Goal: Transaction & Acquisition: Book appointment/travel/reservation

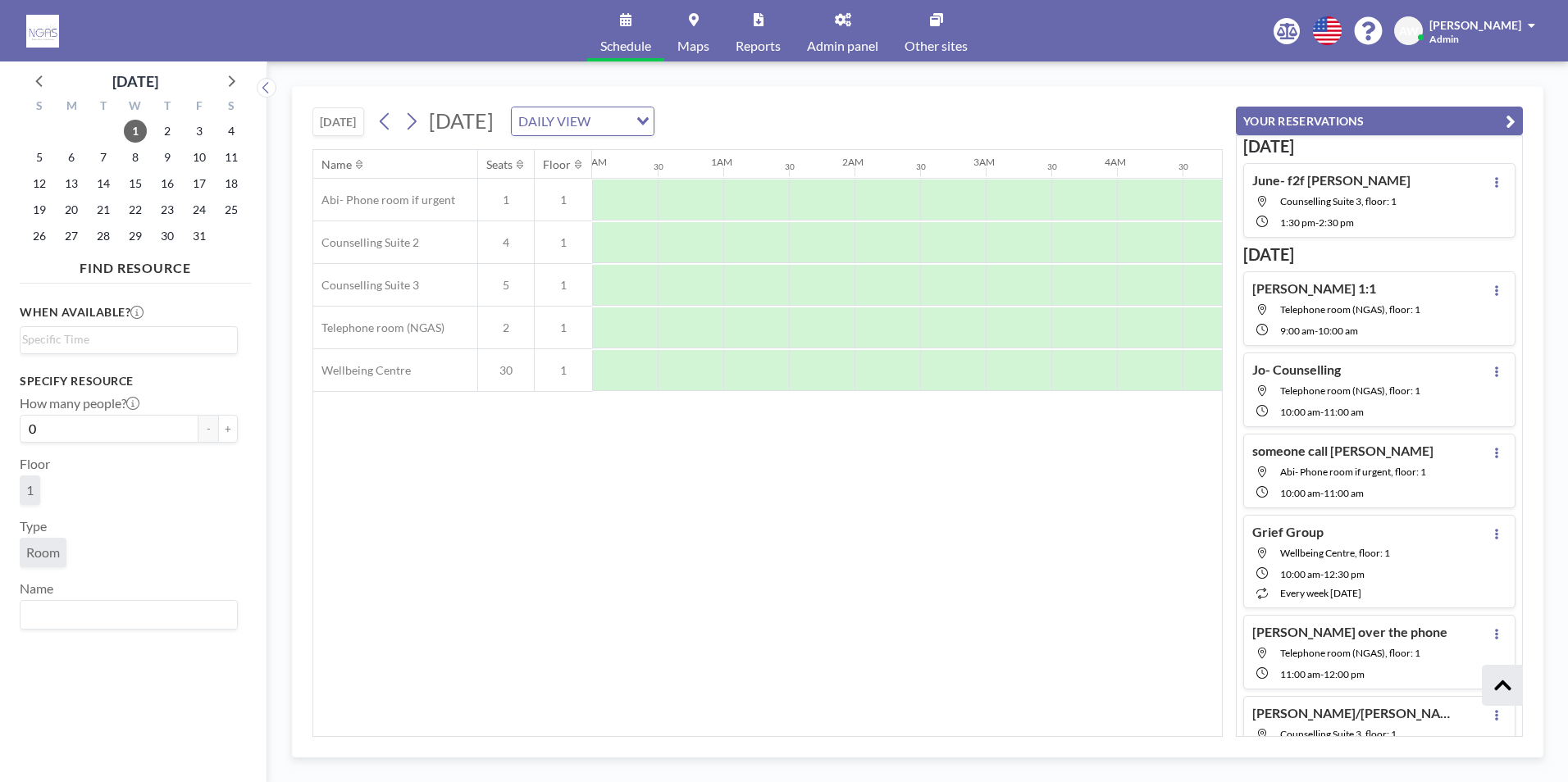
scroll to position [485, 0]
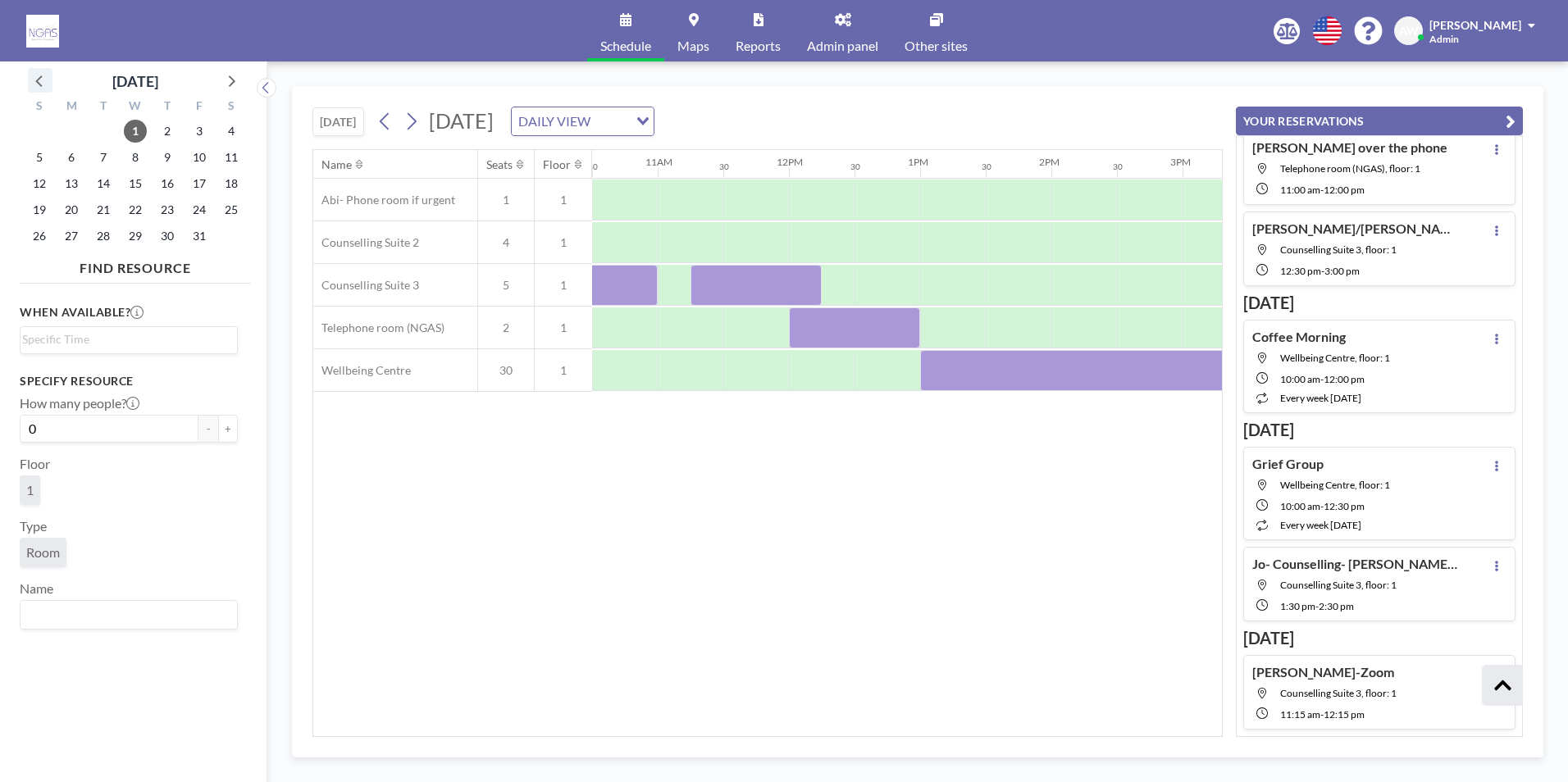
click at [37, 79] on icon at bounding box center [40, 80] width 22 height 22
click at [77, 233] on span "29" at bounding box center [70, 236] width 22 height 22
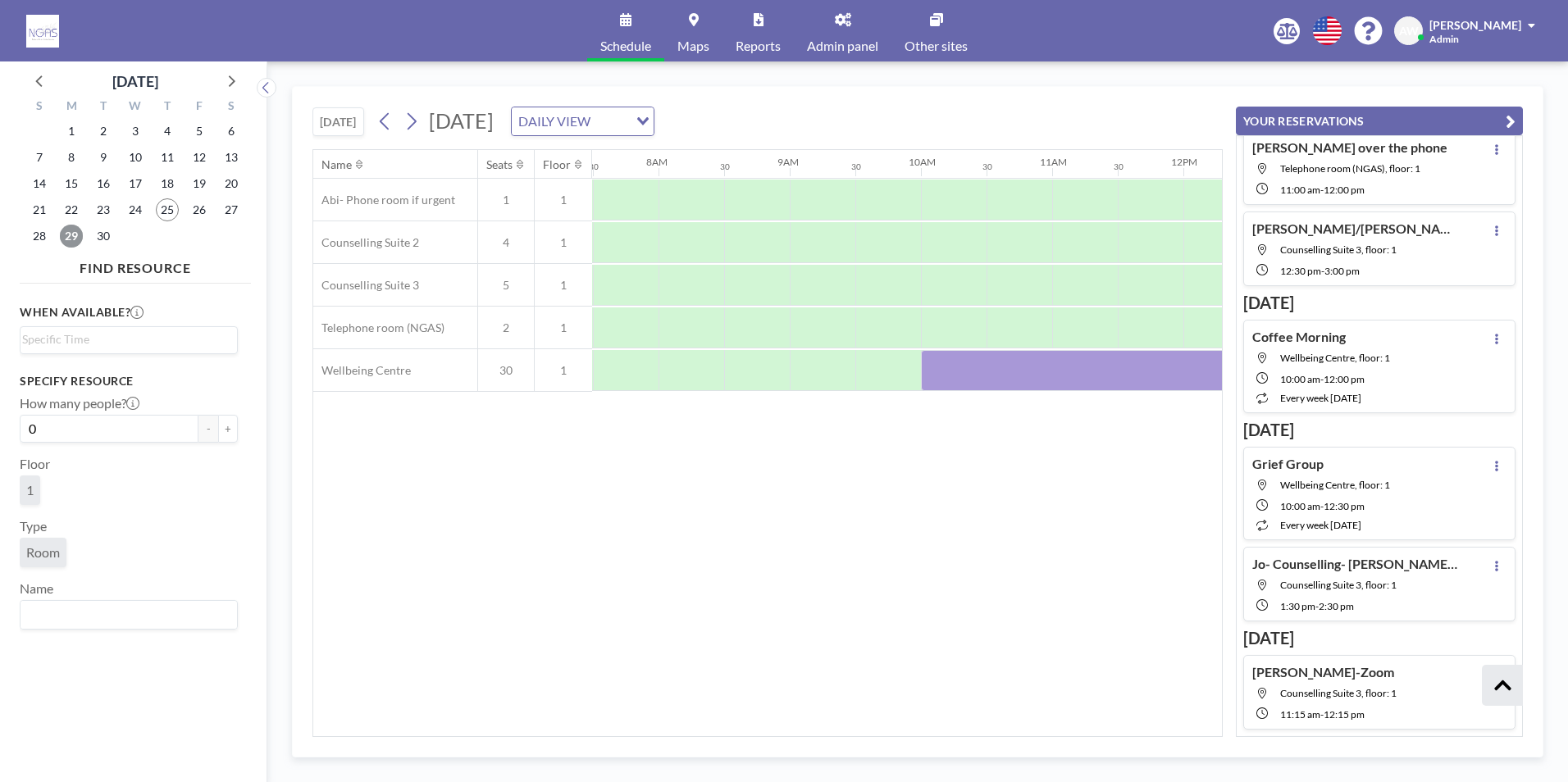
scroll to position [0, 984]
click at [748, 727] on div "Name Seats Floor 12AM 30 1AM 30 2AM 30 3AM 30 4AM 30 5AM 30 6AM 30 7AM 30 8AM 3…" at bounding box center [766, 444] width 908 height 586
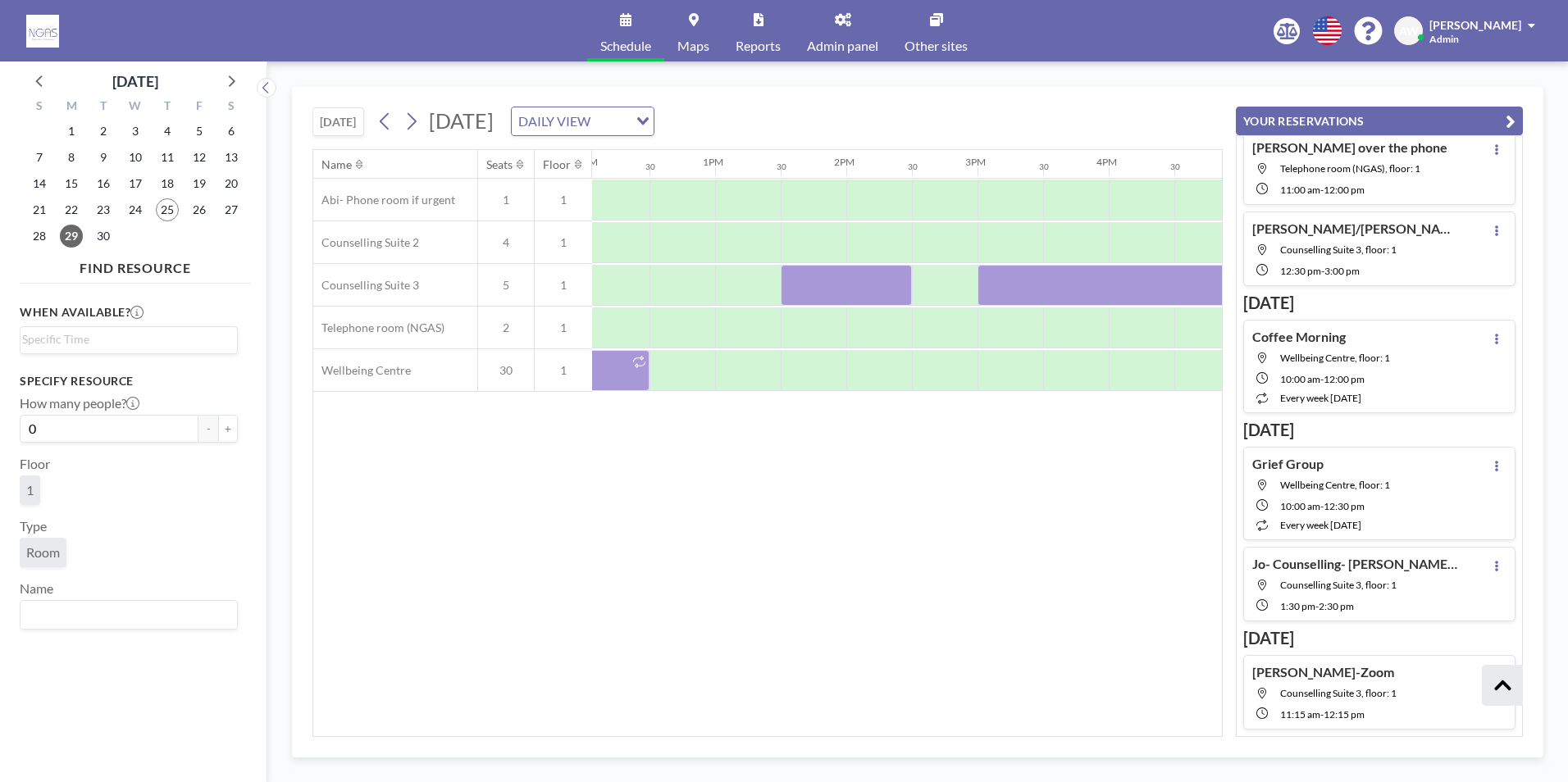
scroll to position [0, 1713]
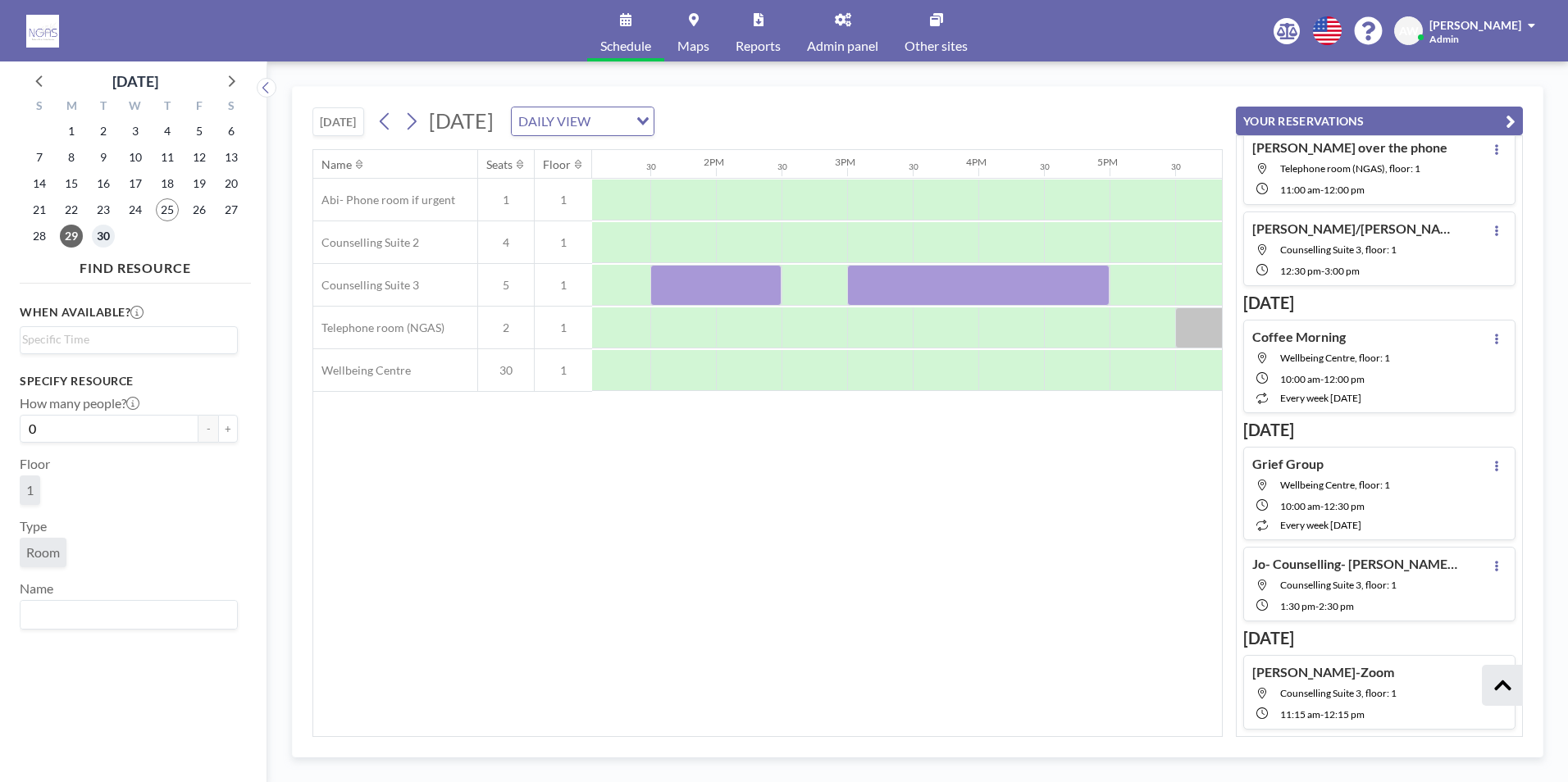
click at [110, 233] on span "30" at bounding box center [103, 236] width 22 height 22
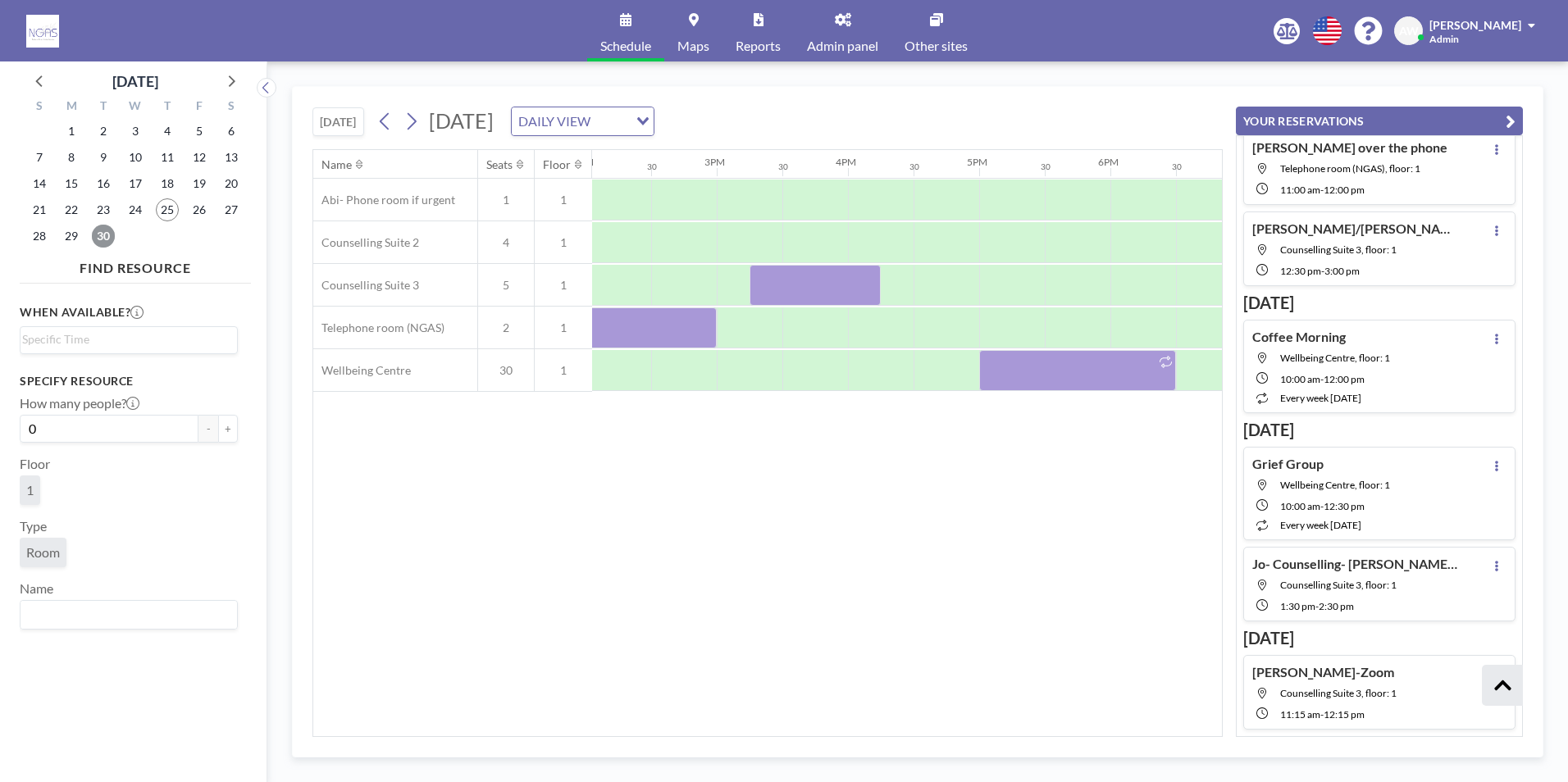
scroll to position [0, 1879]
click at [222, 84] on icon at bounding box center [231, 80] width 22 height 22
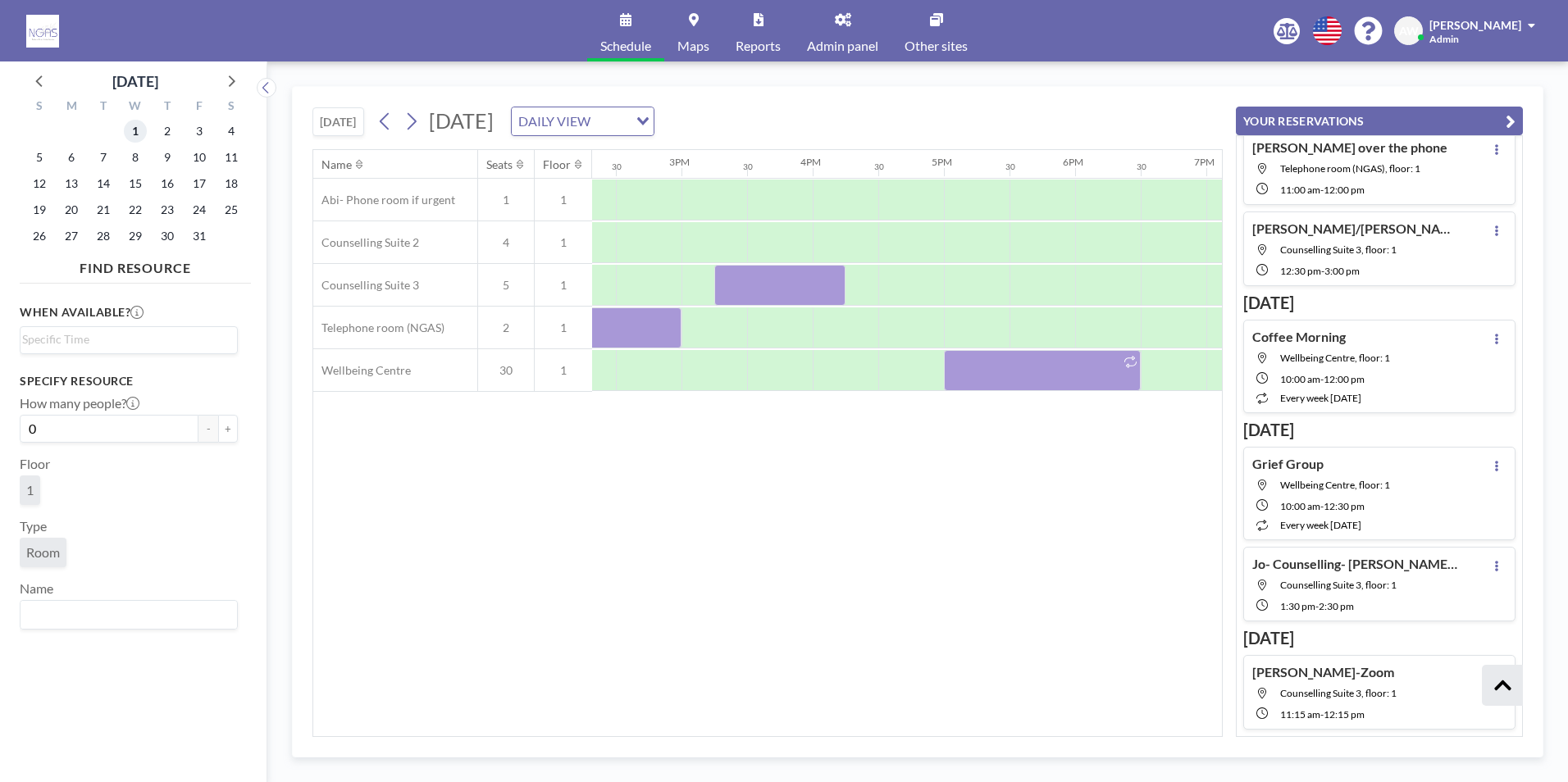
click at [125, 127] on span "1" at bounding box center [135, 130] width 22 height 22
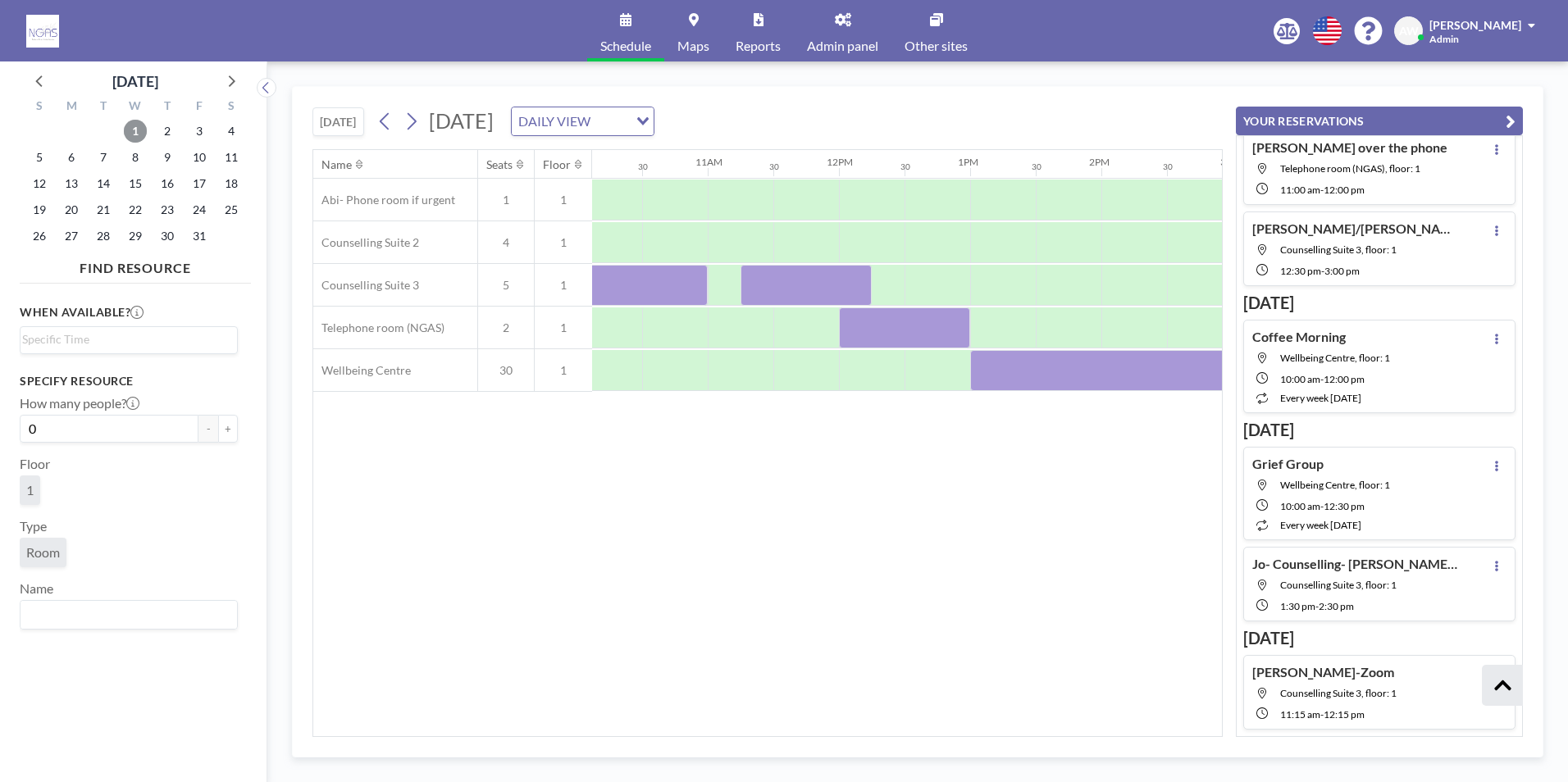
scroll to position [0, 1439]
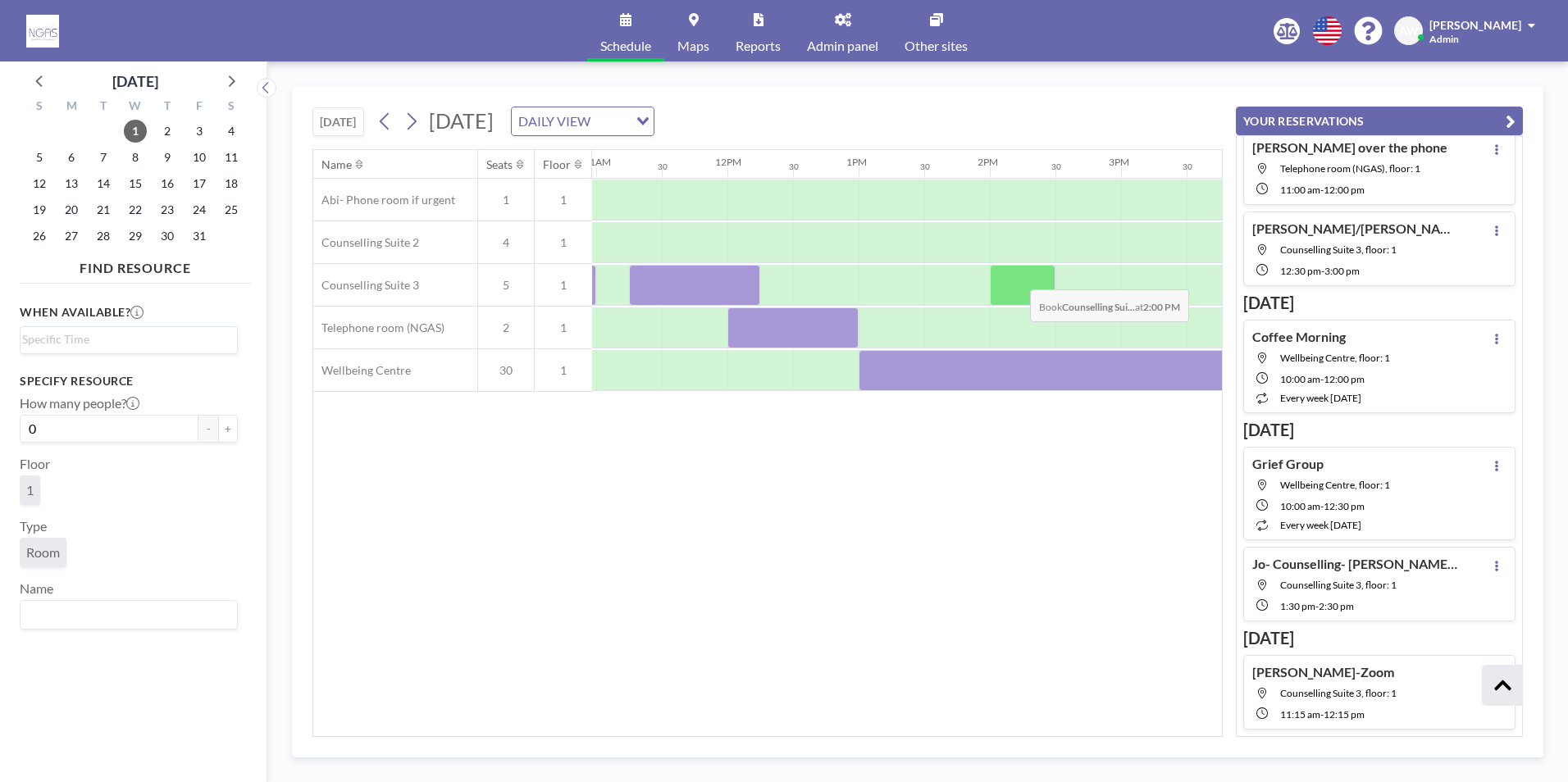
click at [1017, 278] on div at bounding box center [1023, 285] width 65 height 41
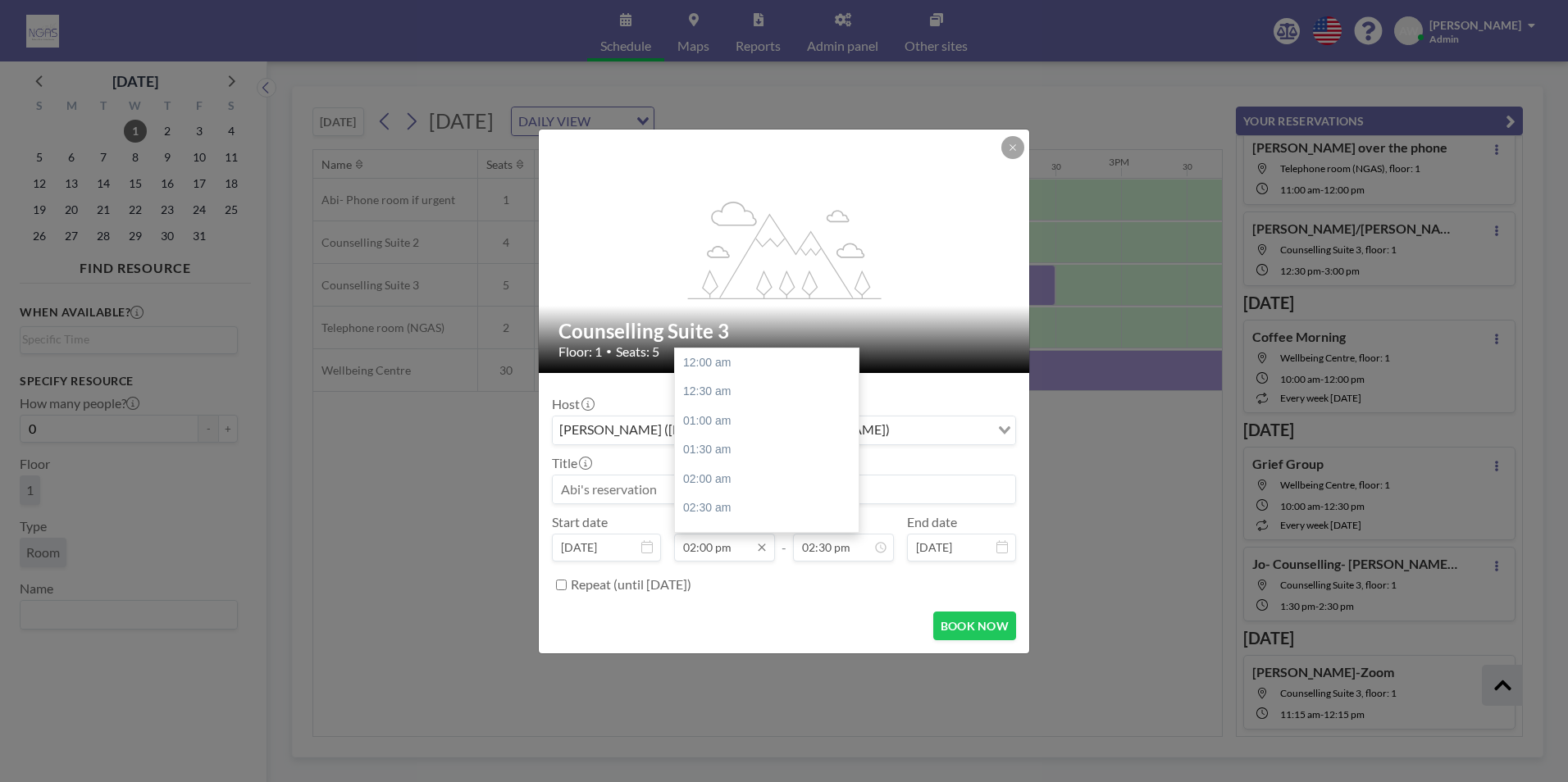
scroll to position [817, 0]
click at [722, 424] on div "03:00 pm" at bounding box center [770, 420] width 192 height 29
type input "03:00 pm"
type input "03:30 pm"
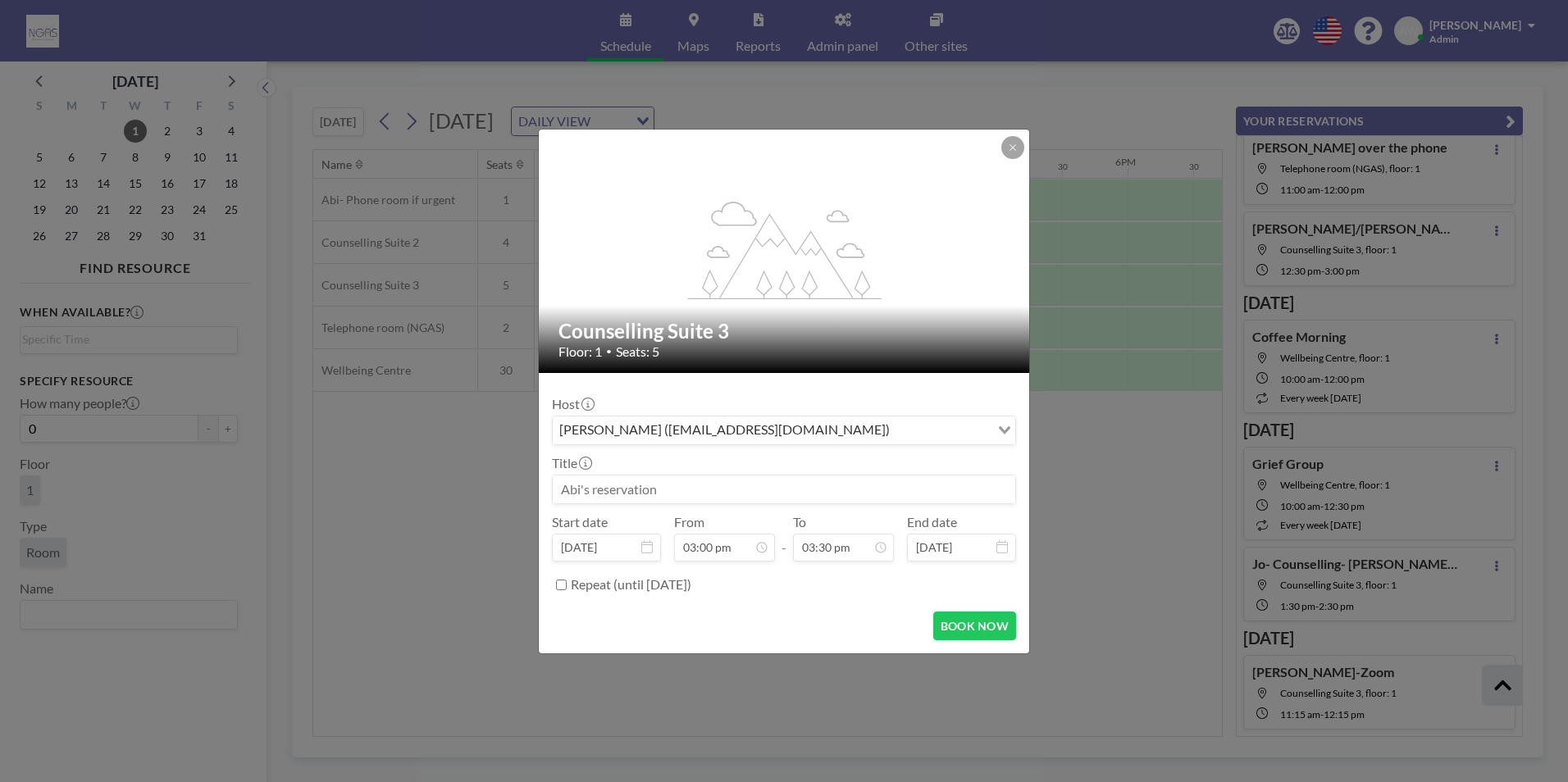
scroll to position [0, 1902]
click at [1016, 141] on button at bounding box center [1012, 147] width 22 height 22
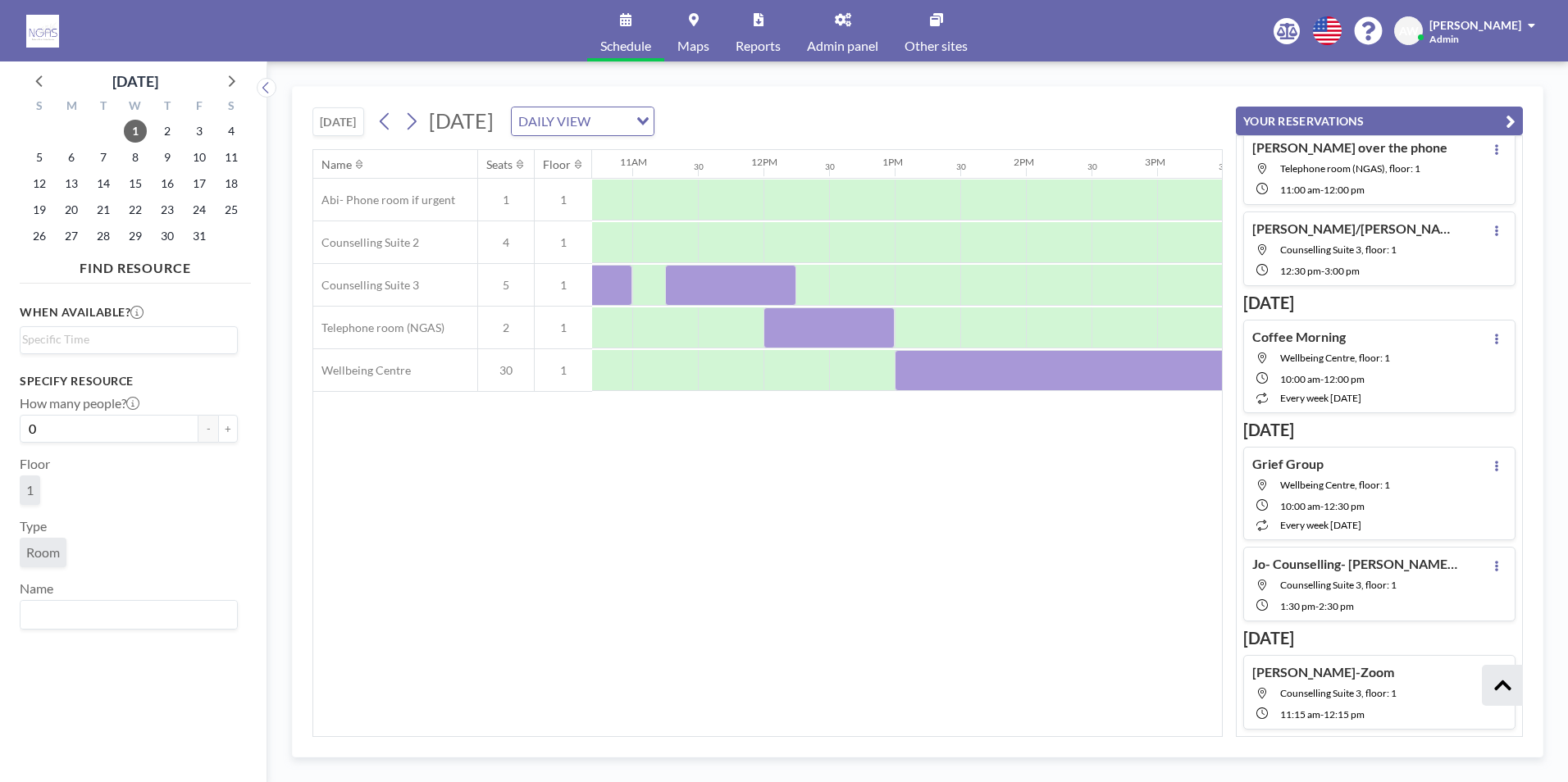
scroll to position [0, 1454]
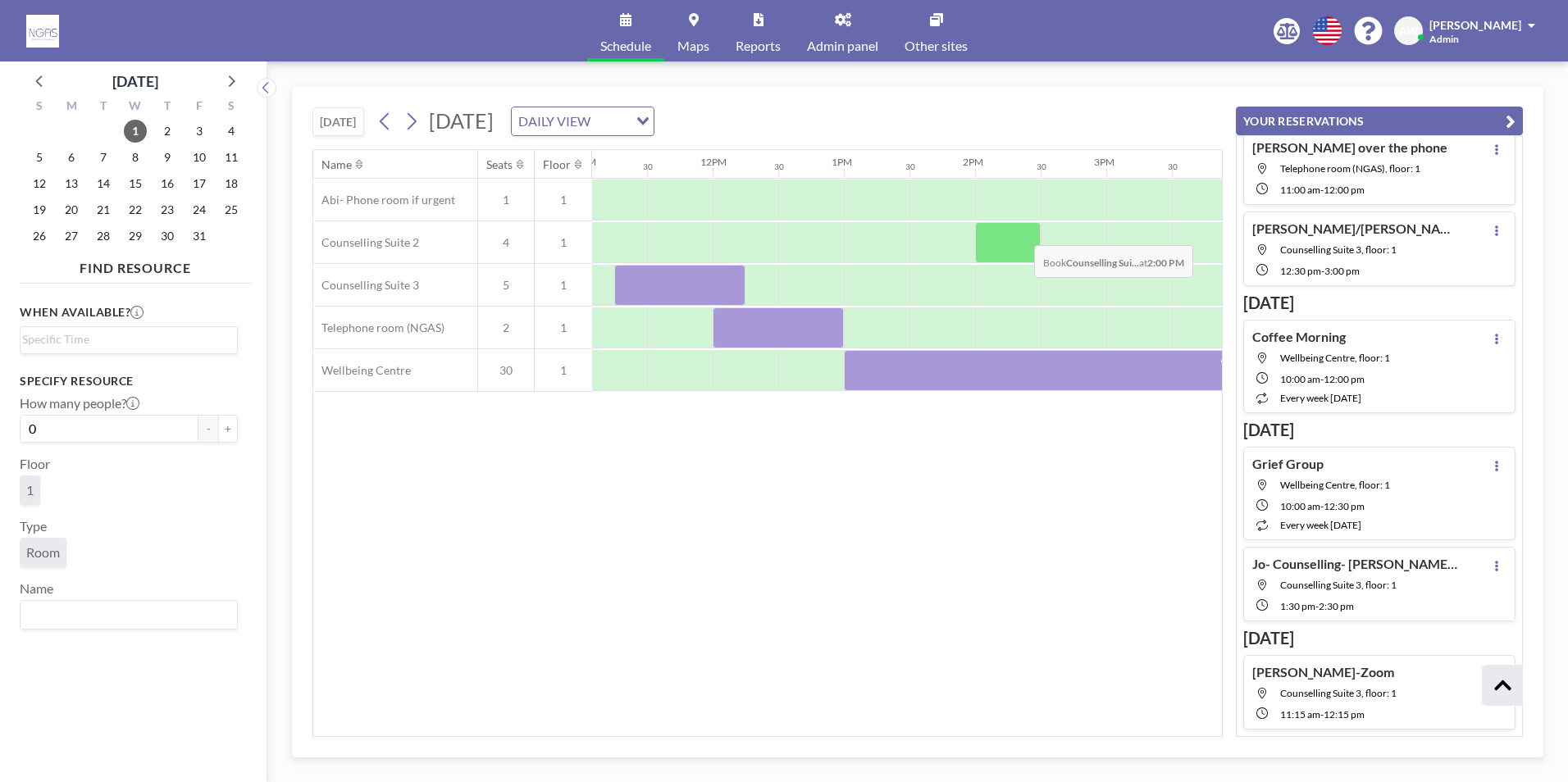
click at [1021, 233] on div at bounding box center [1007, 242] width 65 height 41
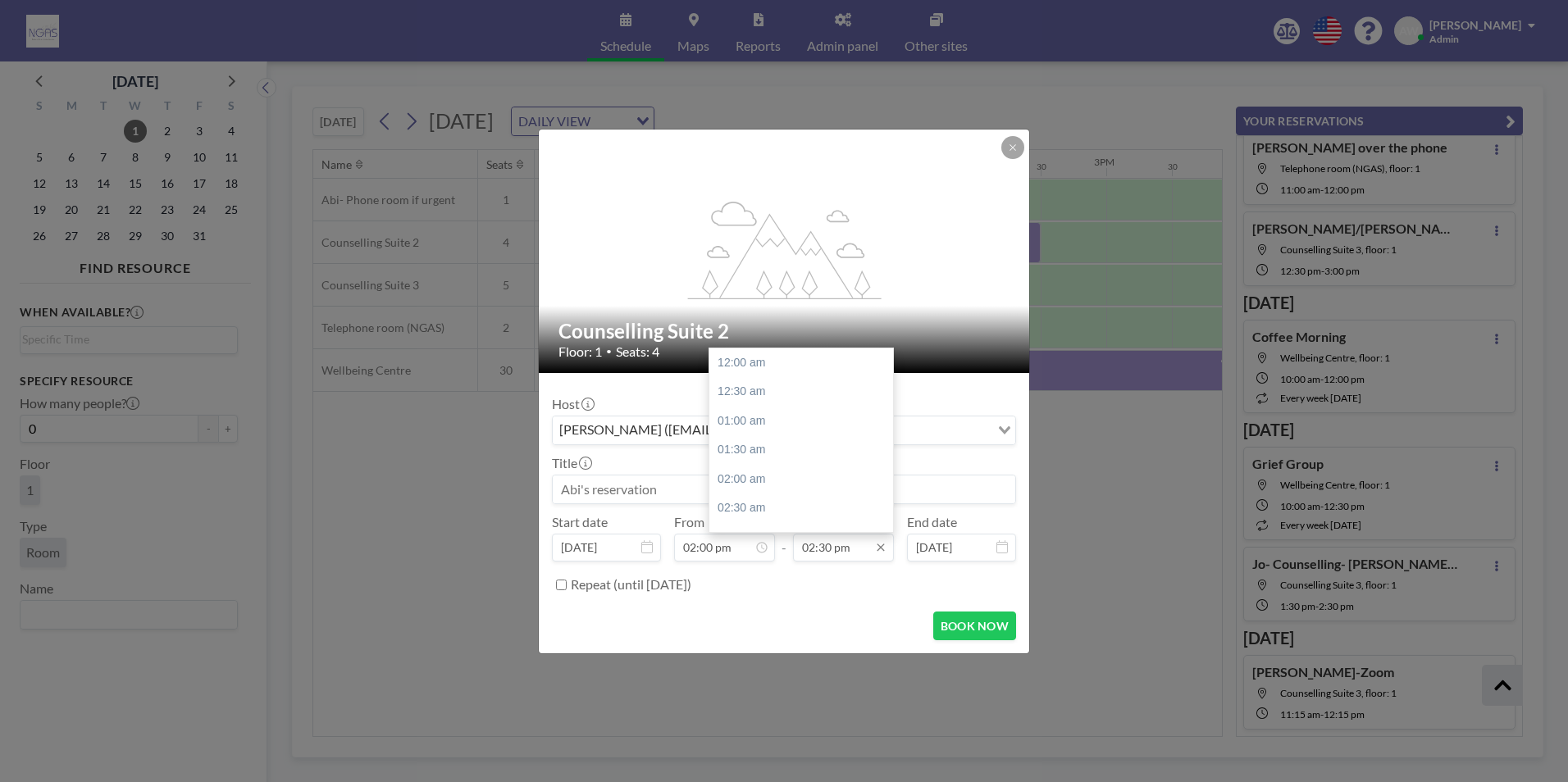
scroll to position [847, 0]
click at [769, 392] on div "03:00 pm" at bounding box center [806, 392] width 192 height 29
type input "03:00 pm"
click at [696, 486] on input at bounding box center [783, 490] width 462 height 28
click at [671, 491] on input at bounding box center [783, 490] width 462 height 28
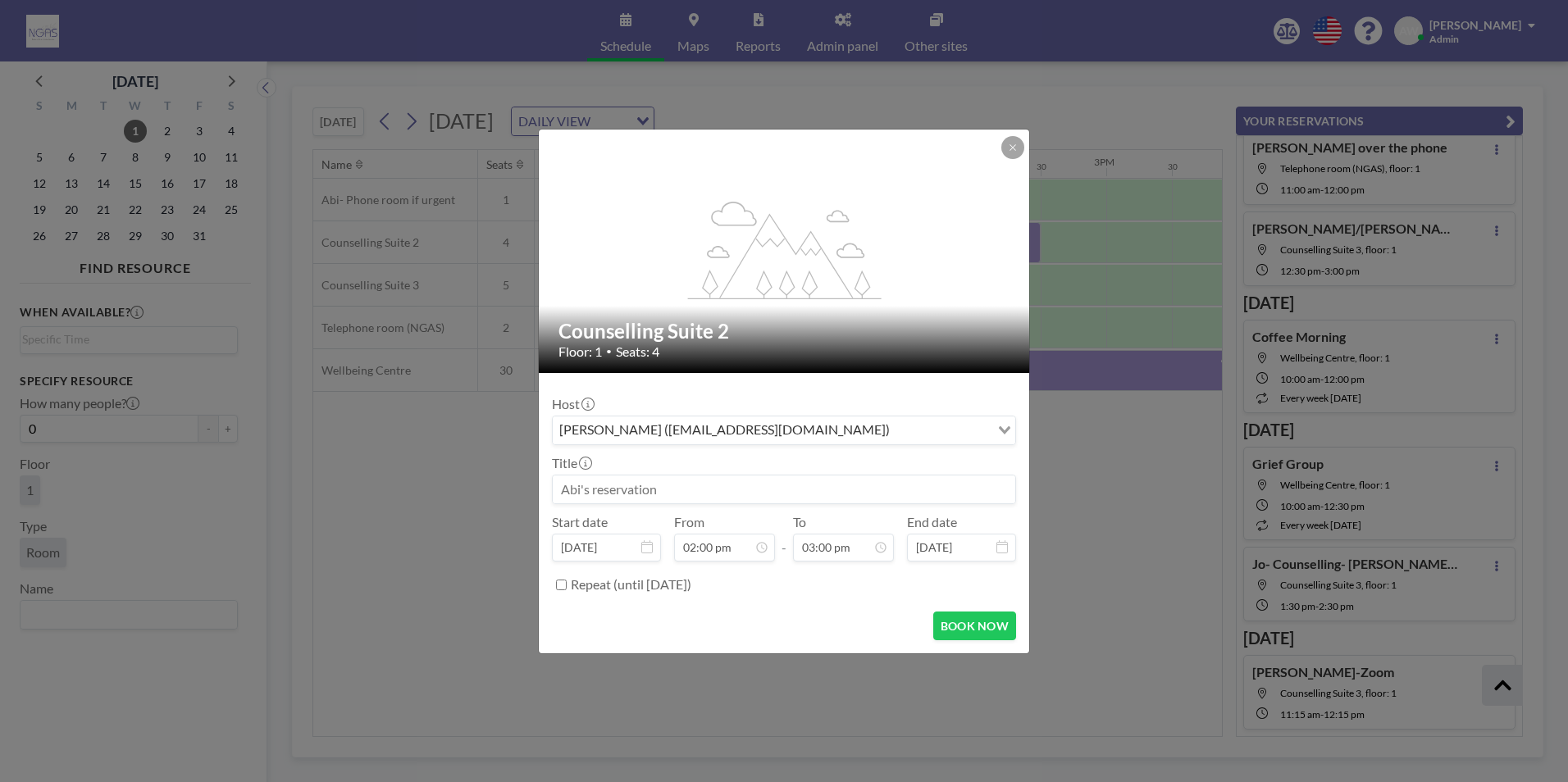
click at [595, 481] on input at bounding box center [783, 490] width 462 height 28
type input "j"
type input "[PERSON_NAME]- Counselling- [PERSON_NAME]"
click at [966, 632] on button "BOOK NOW" at bounding box center [975, 626] width 83 height 28
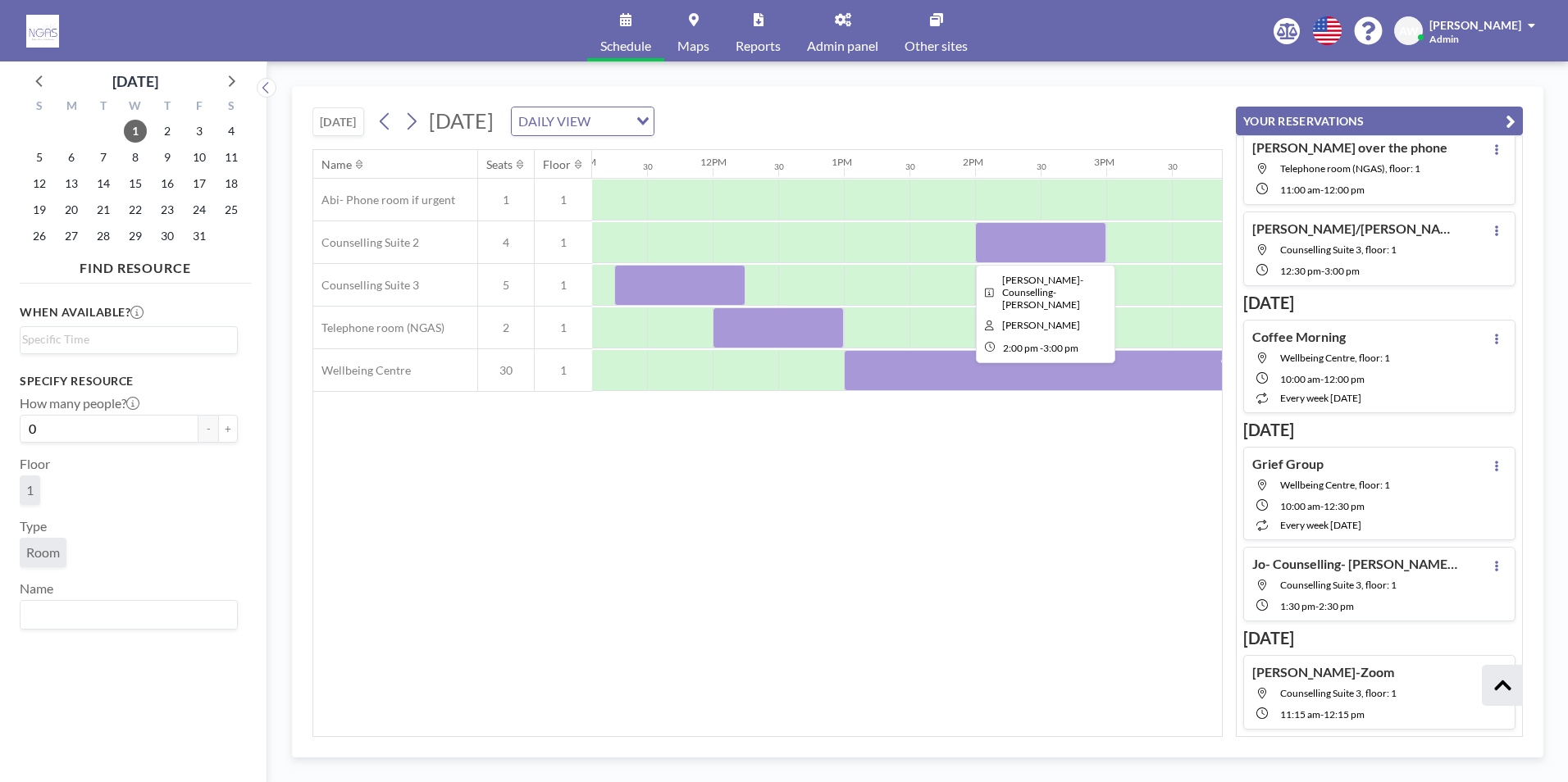
click at [1018, 232] on div at bounding box center [1040, 242] width 131 height 41
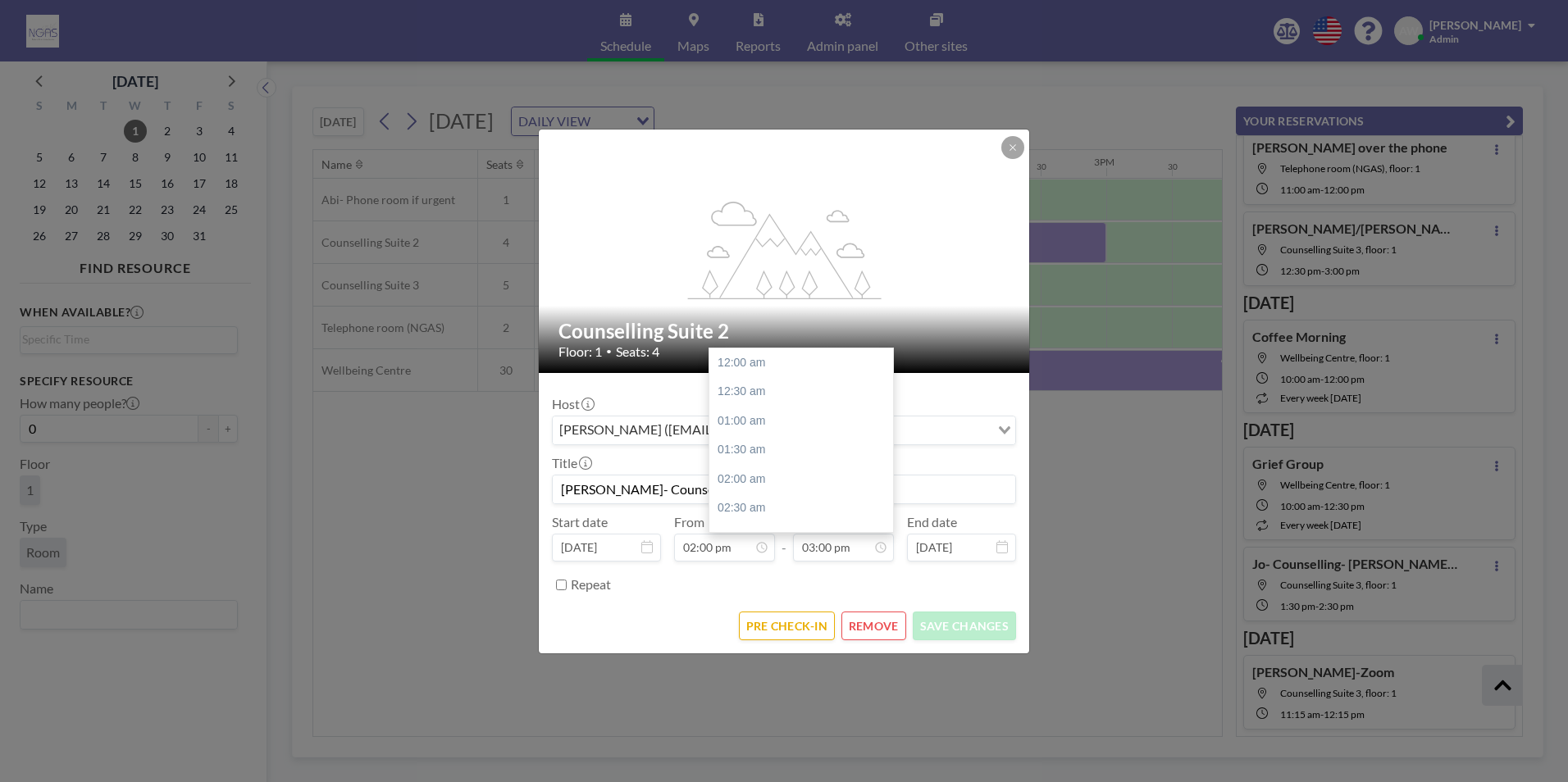
scroll to position [876, 0]
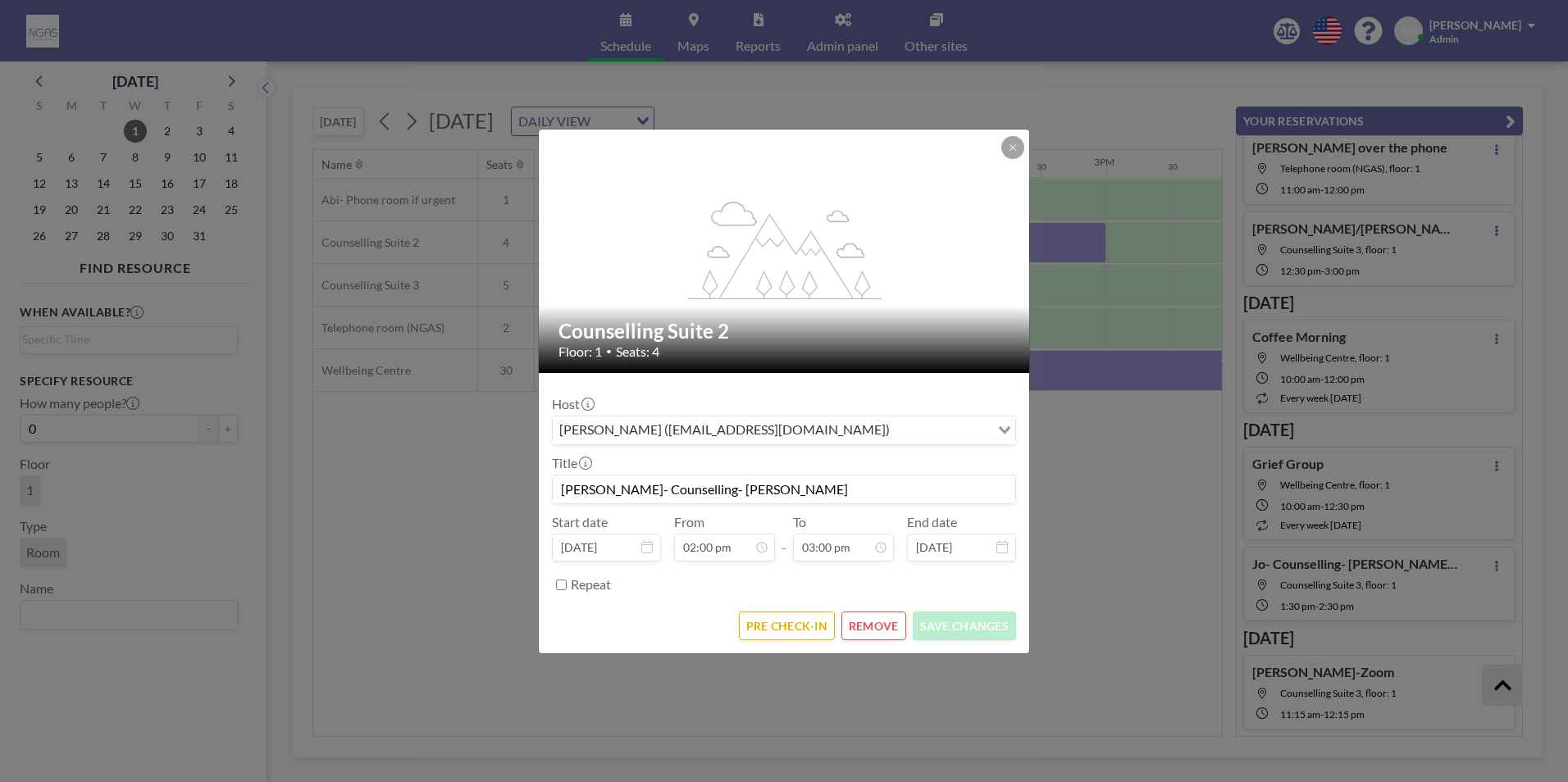
click at [854, 619] on button "REMOVE" at bounding box center [874, 626] width 65 height 28
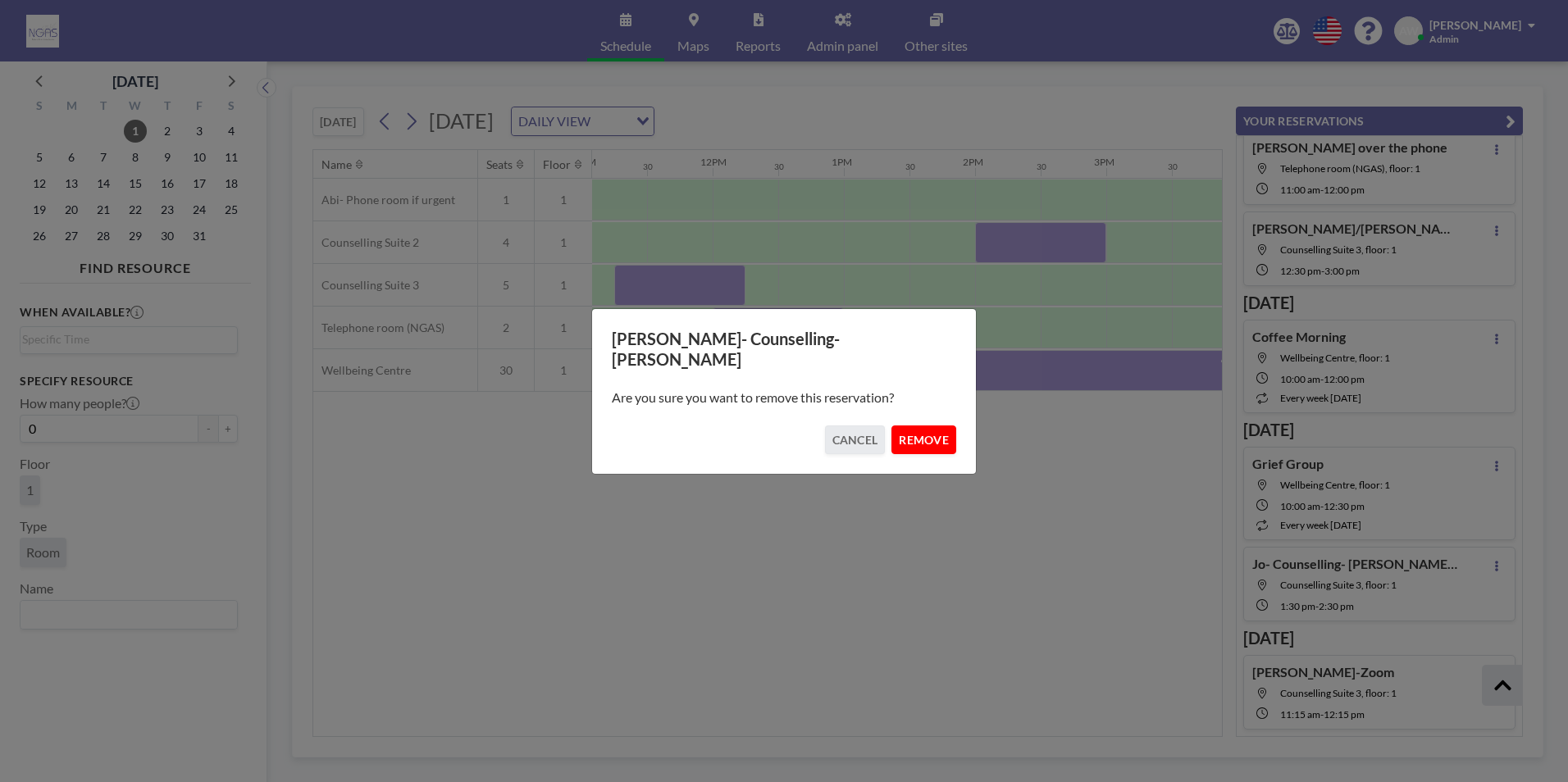
click at [903, 428] on button "REMOVE" at bounding box center [924, 439] width 65 height 28
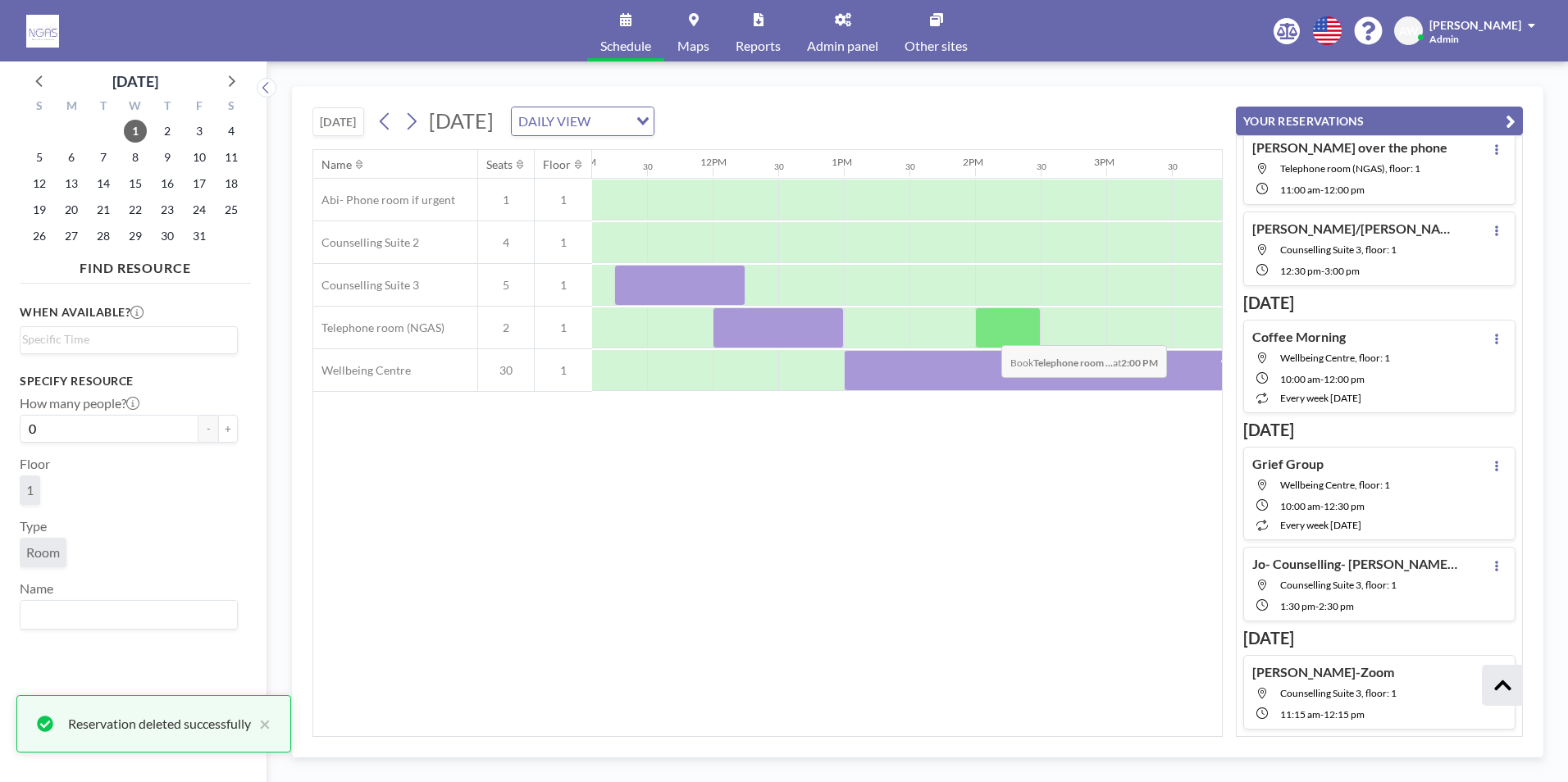
click at [988, 333] on div at bounding box center [1007, 328] width 65 height 41
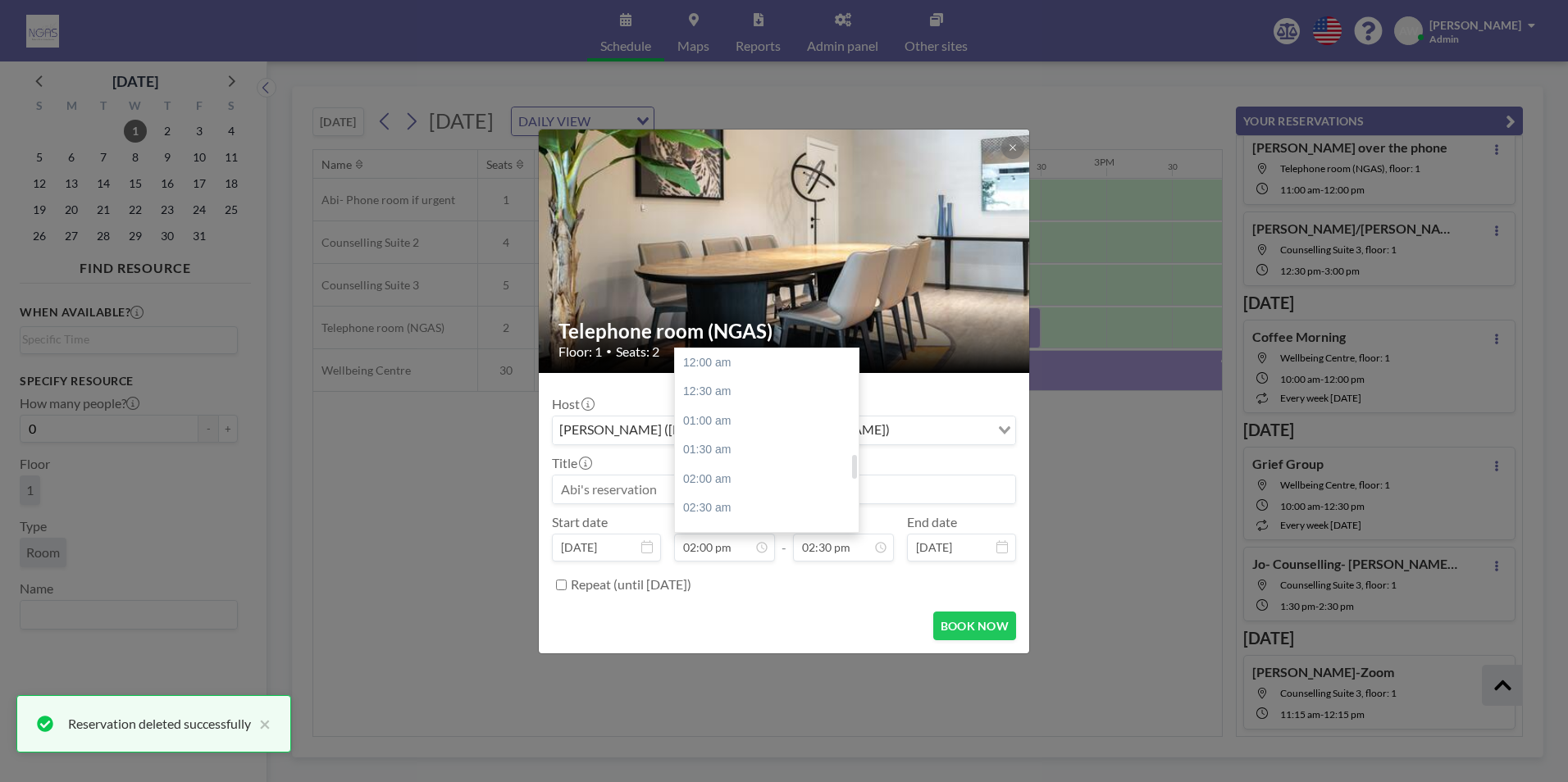
scroll to position [817, 0]
click at [638, 481] on input at bounding box center [783, 490] width 462 height 28
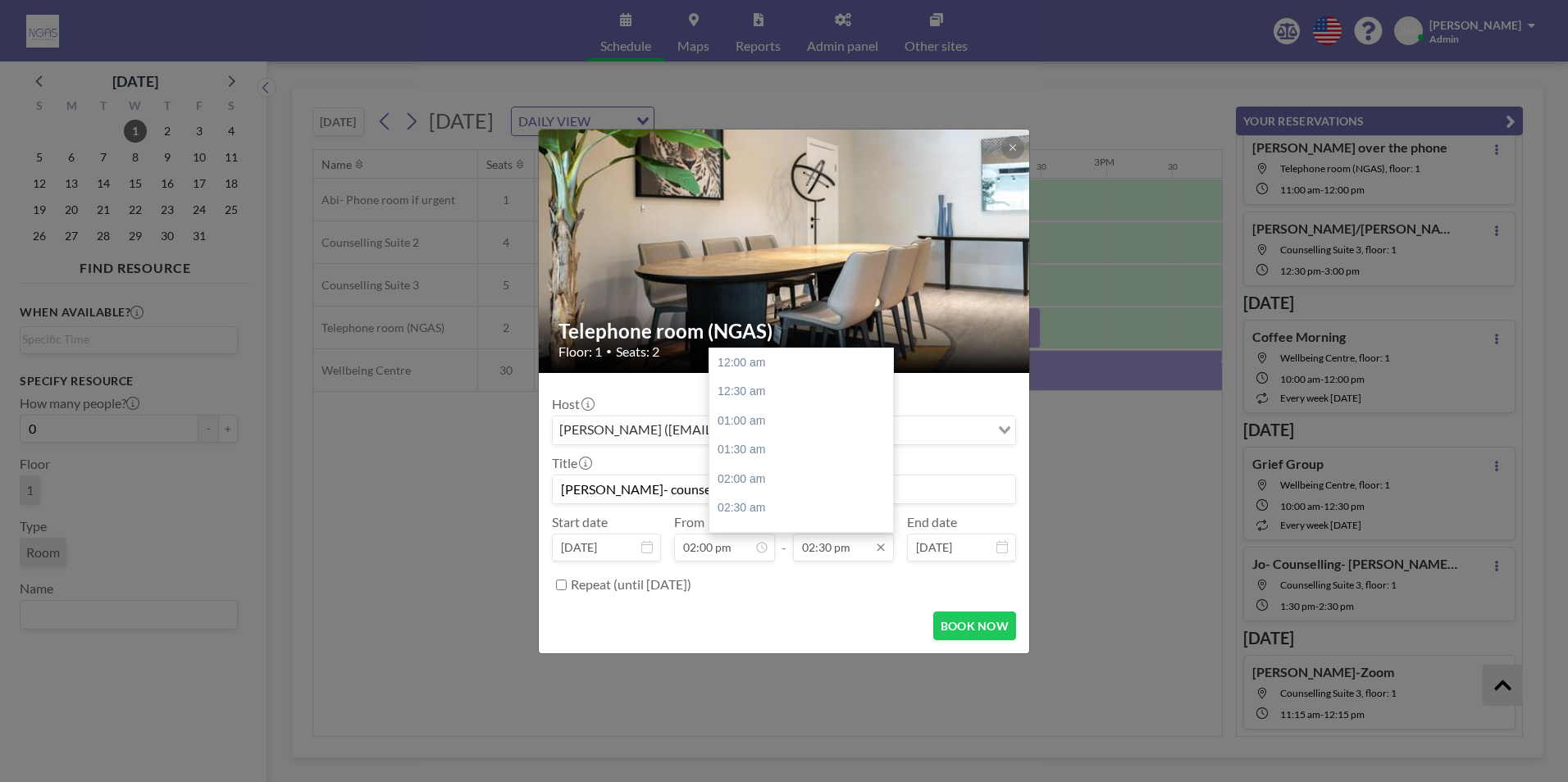
scroll to position [847, 0]
type input "[PERSON_NAME]- counselling over the phone"
click at [783, 379] on div "03:00 pm" at bounding box center [806, 392] width 192 height 29
type input "03:00 pm"
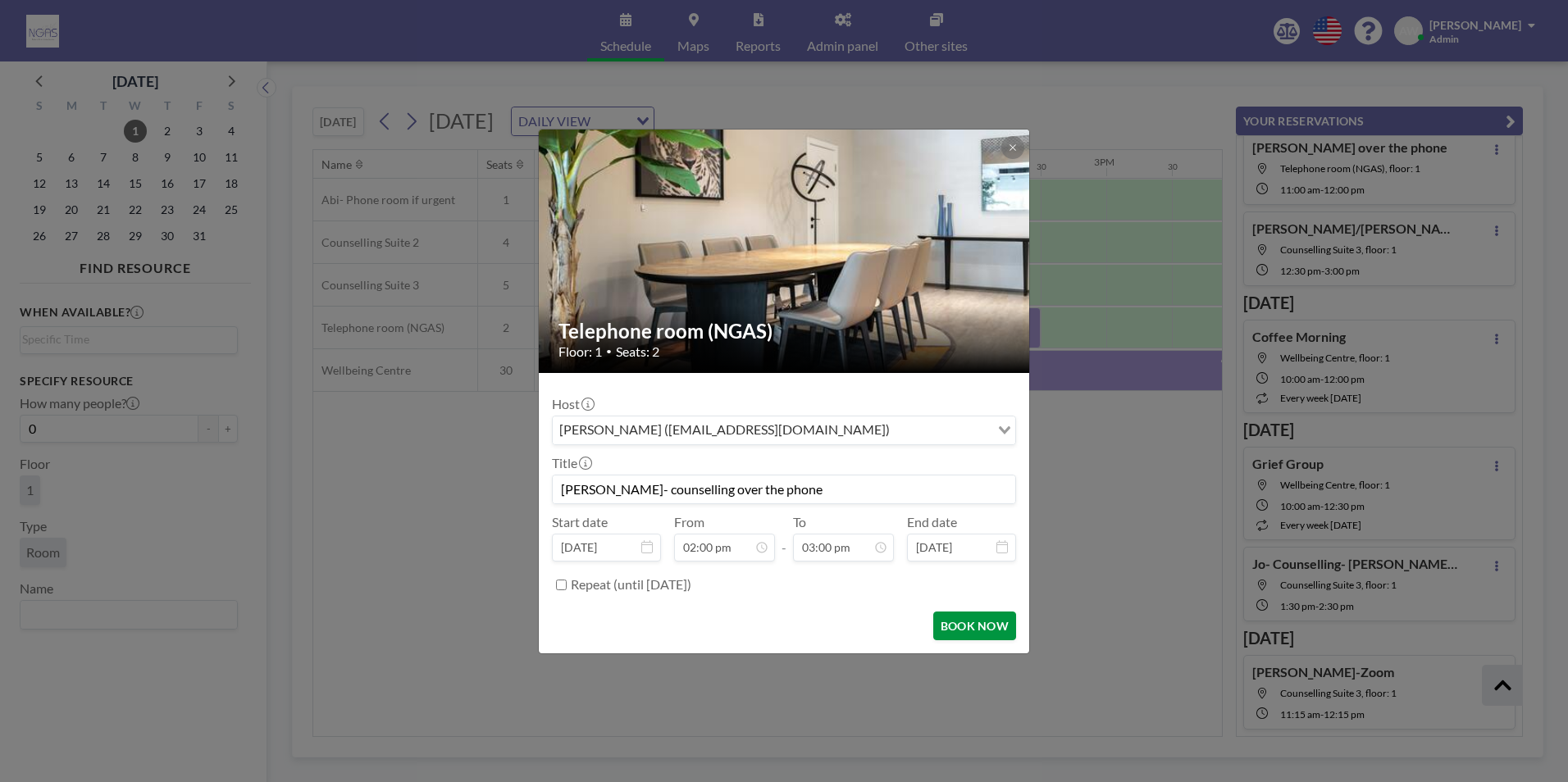
click at [960, 633] on button "BOOK NOW" at bounding box center [975, 626] width 83 height 28
